Goal: Download file/media

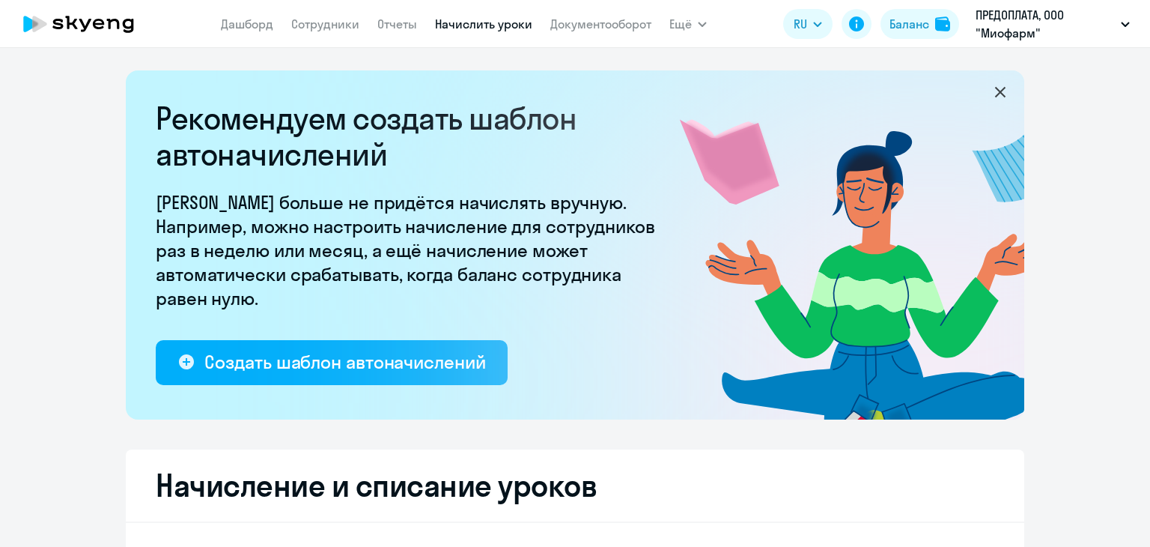
select select "10"
click at [1005, 17] on p "ПРЕДОПЛАТА, ООО "Миофарм"" at bounding box center [1045, 24] width 139 height 36
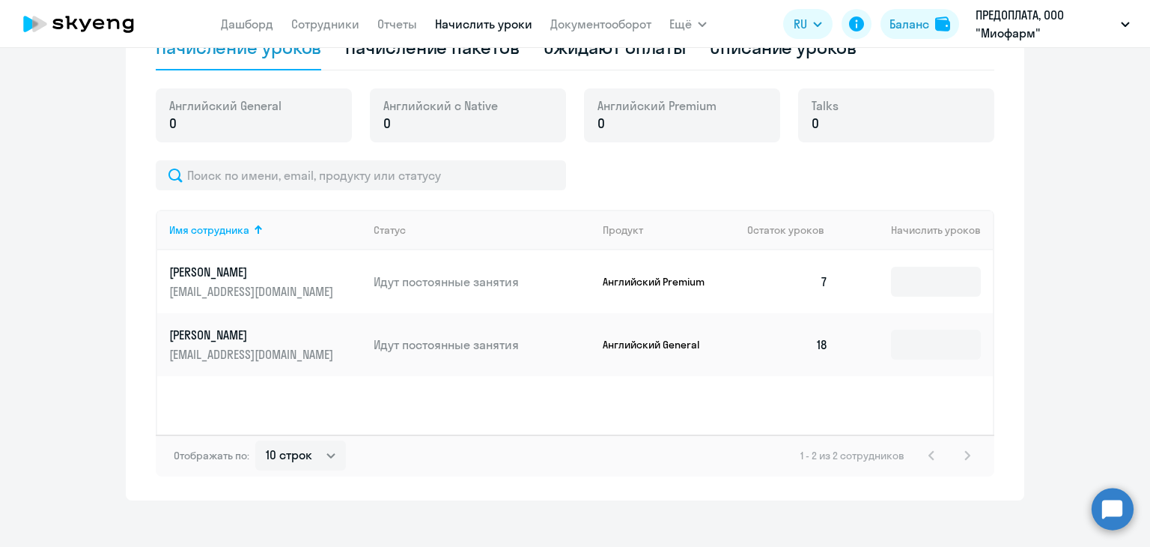
scroll to position [529, 0]
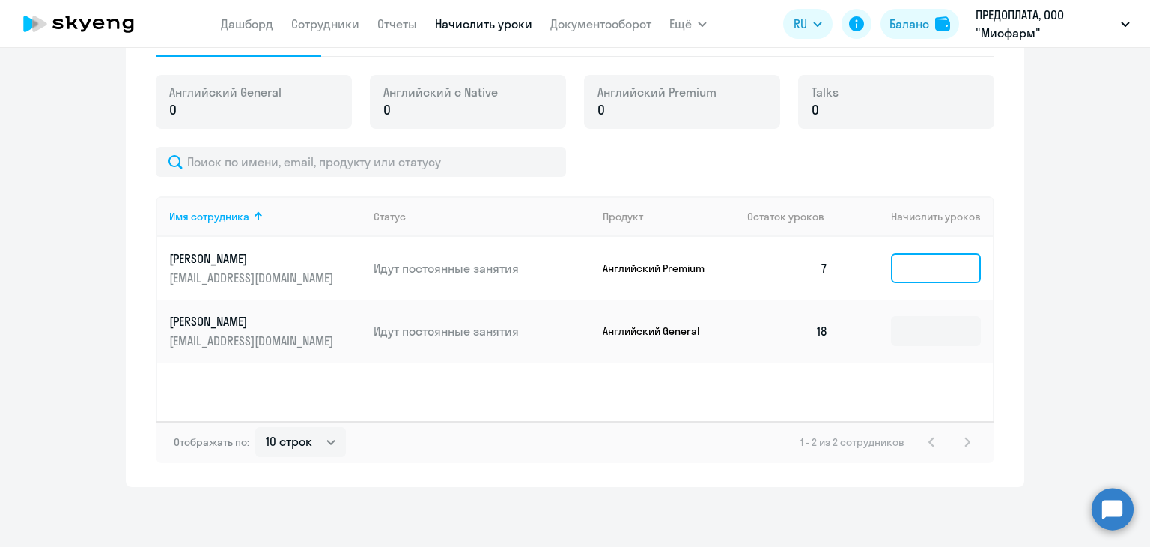
click at [947, 271] on input at bounding box center [936, 268] width 90 height 30
click at [934, 269] on input at bounding box center [936, 268] width 90 height 30
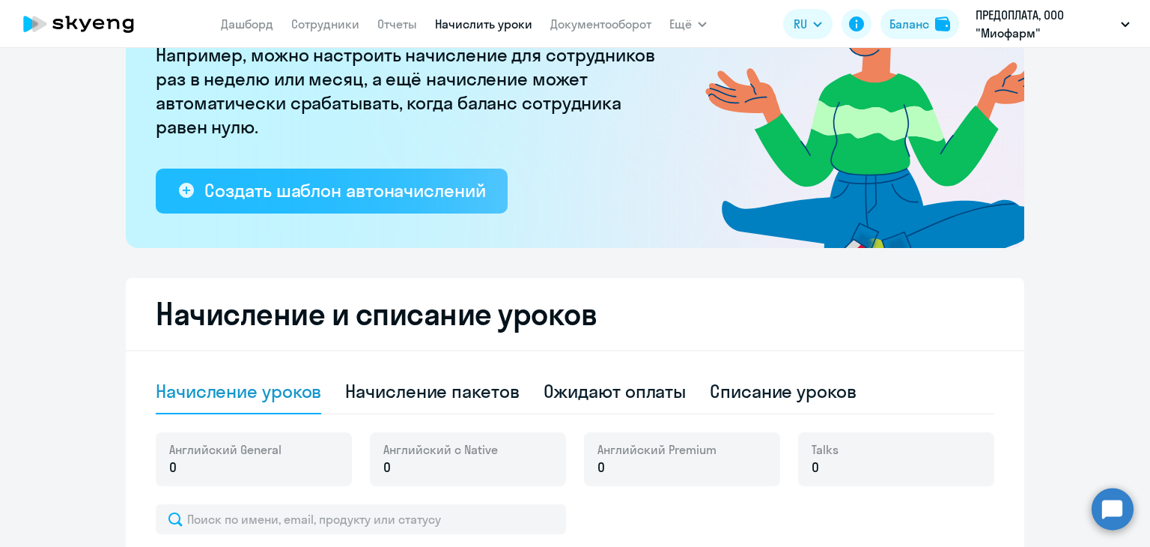
scroll to position [0, 0]
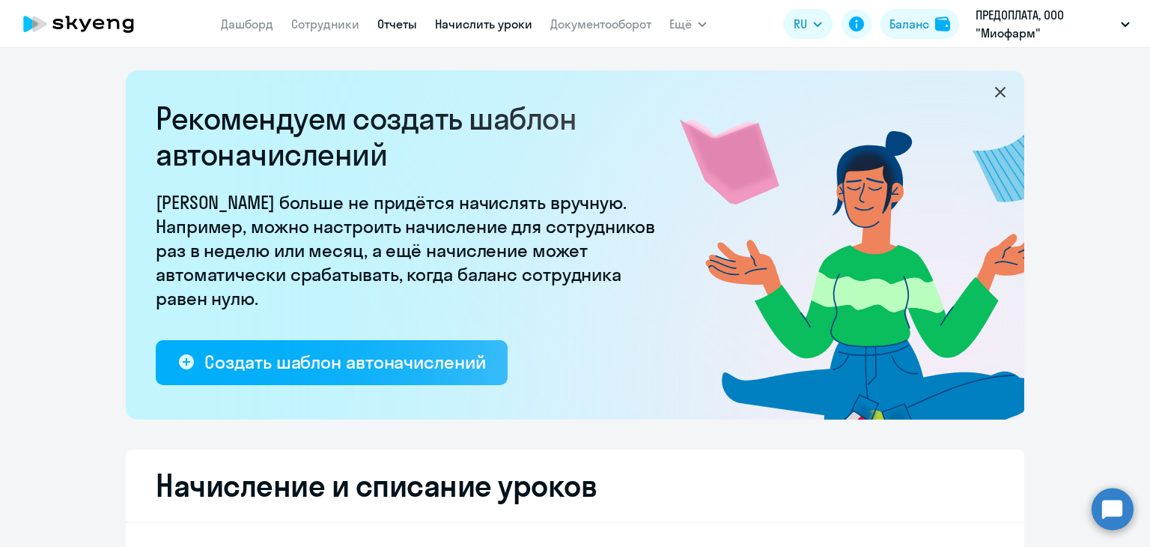
click at [403, 22] on link "Отчеты" at bounding box center [397, 23] width 40 height 15
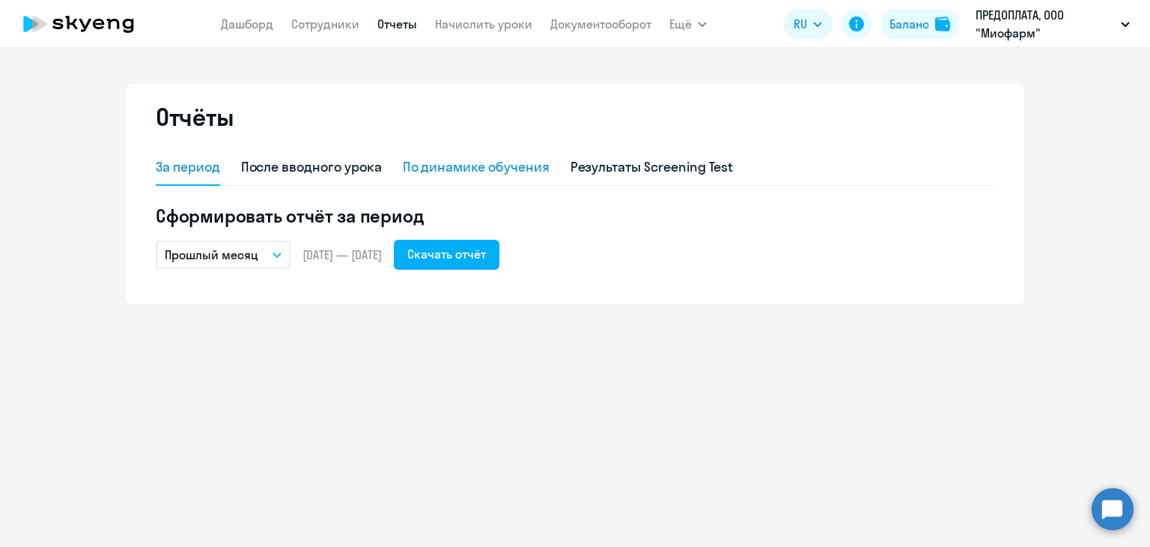
click at [452, 169] on div "По динамике обучения" at bounding box center [476, 166] width 147 height 19
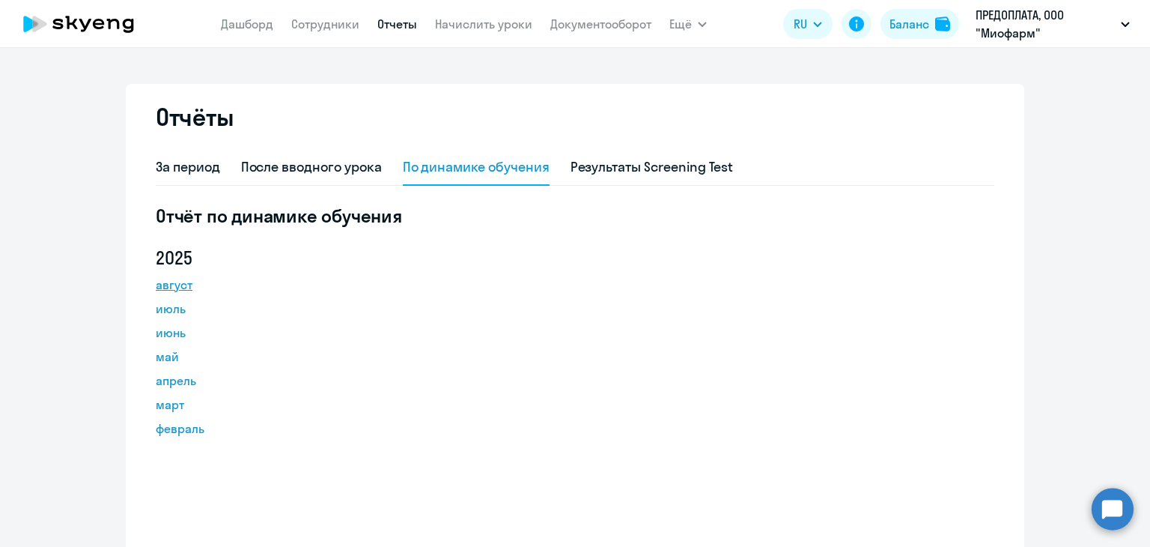
click at [156, 288] on link "август" at bounding box center [223, 285] width 135 height 18
